Goal: Check status

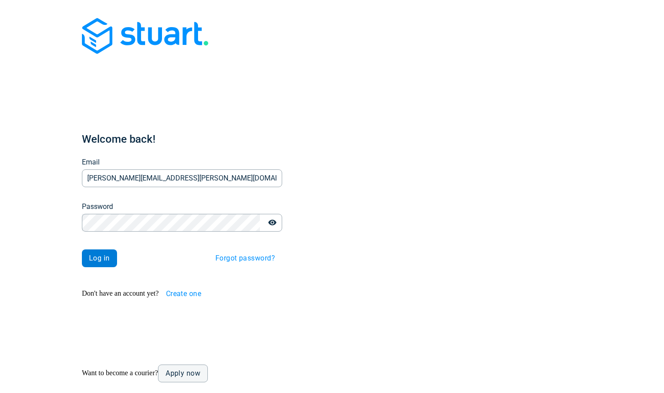
click at [89, 255] on span "Log in" at bounding box center [99, 258] width 21 height 7
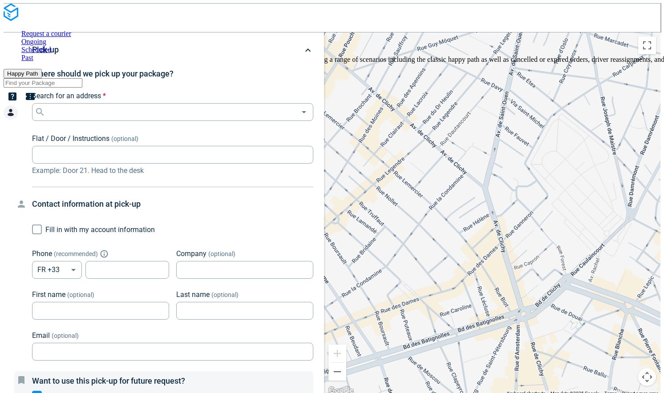
click at [33, 54] on span "Past" at bounding box center [27, 58] width 12 height 8
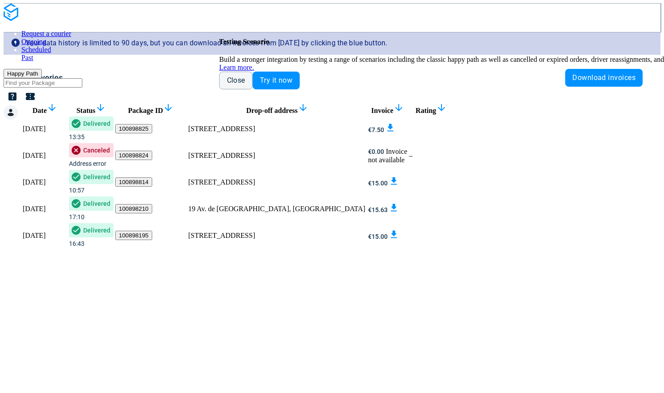
click at [62, 129] on td "08/09/2025" at bounding box center [44, 129] width 45 height 26
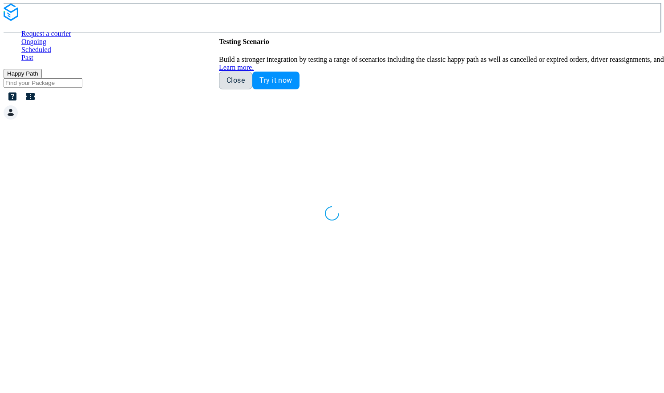
click at [245, 84] on span "Close" at bounding box center [236, 80] width 18 height 7
